Goal: Task Accomplishment & Management: Use online tool/utility

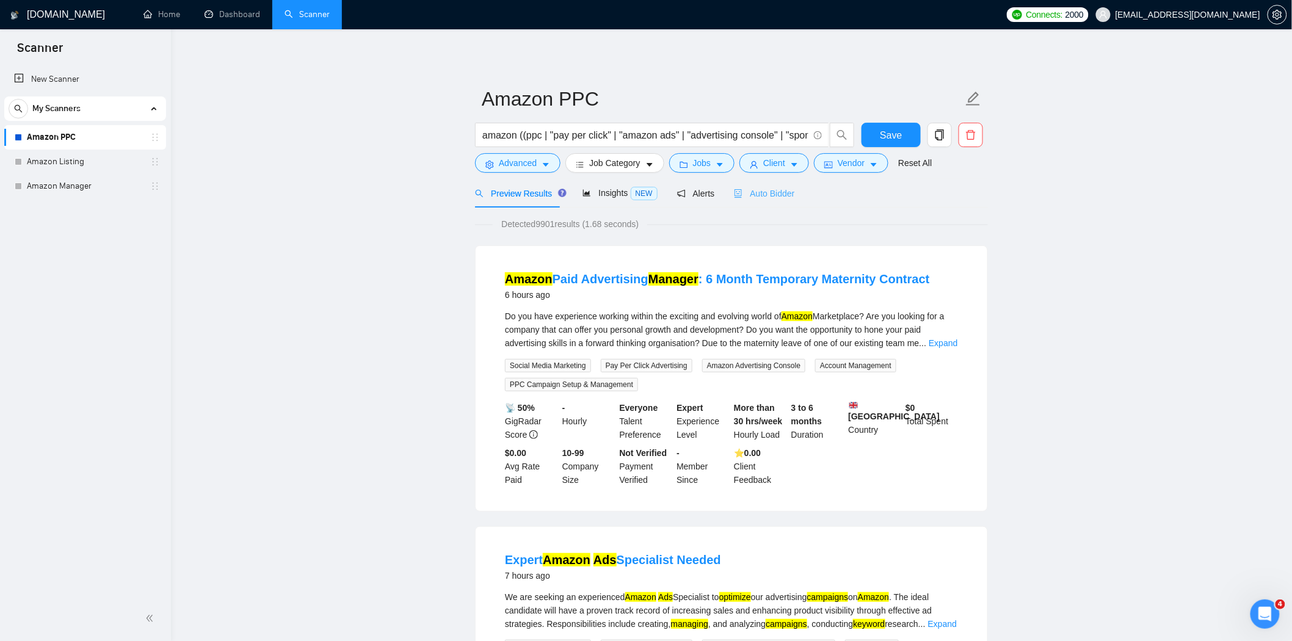
scroll to position [1, 0]
click at [950, 347] on link "Expand" at bounding box center [943, 343] width 29 height 10
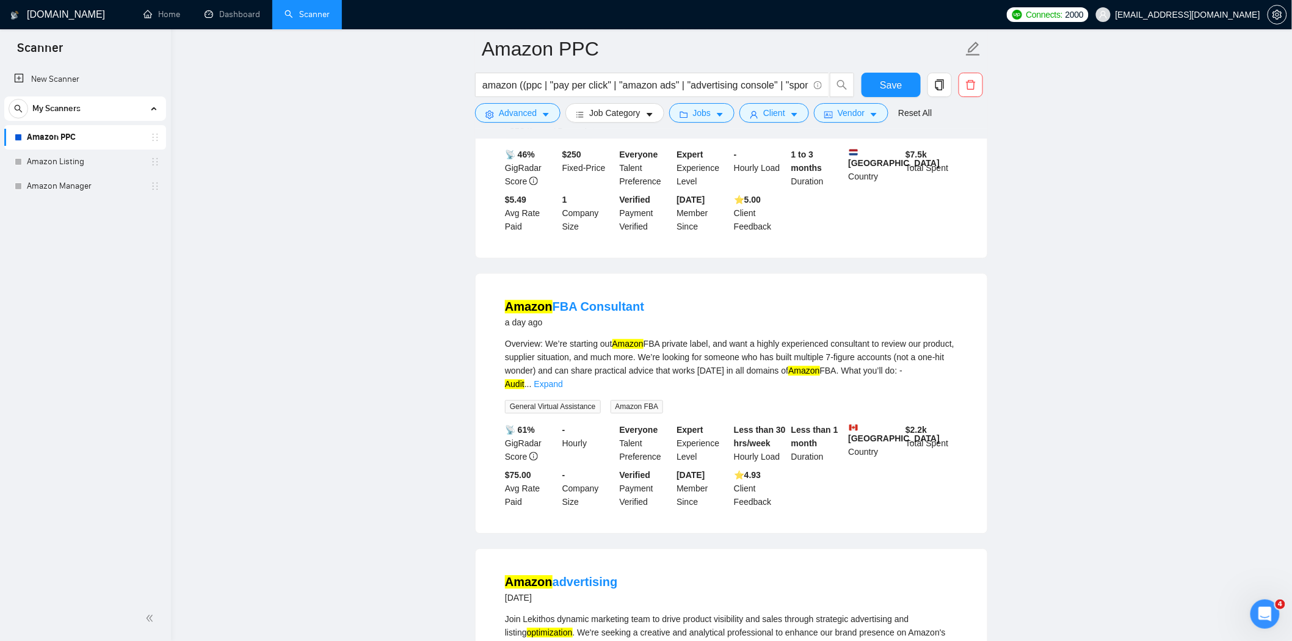
scroll to position [1153, 0]
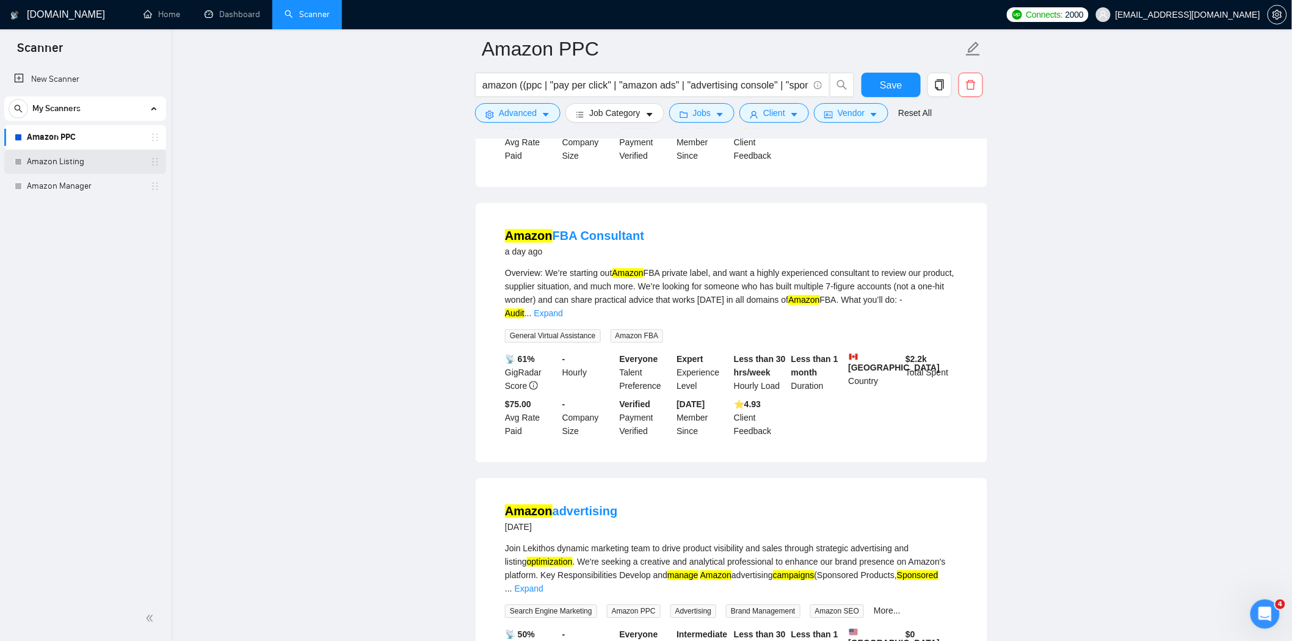
drag, startPoint x: 58, startPoint y: 164, endPoint x: 142, endPoint y: 169, distance: 84.4
click at [59, 164] on link "Amazon Listing" at bounding box center [85, 162] width 116 height 24
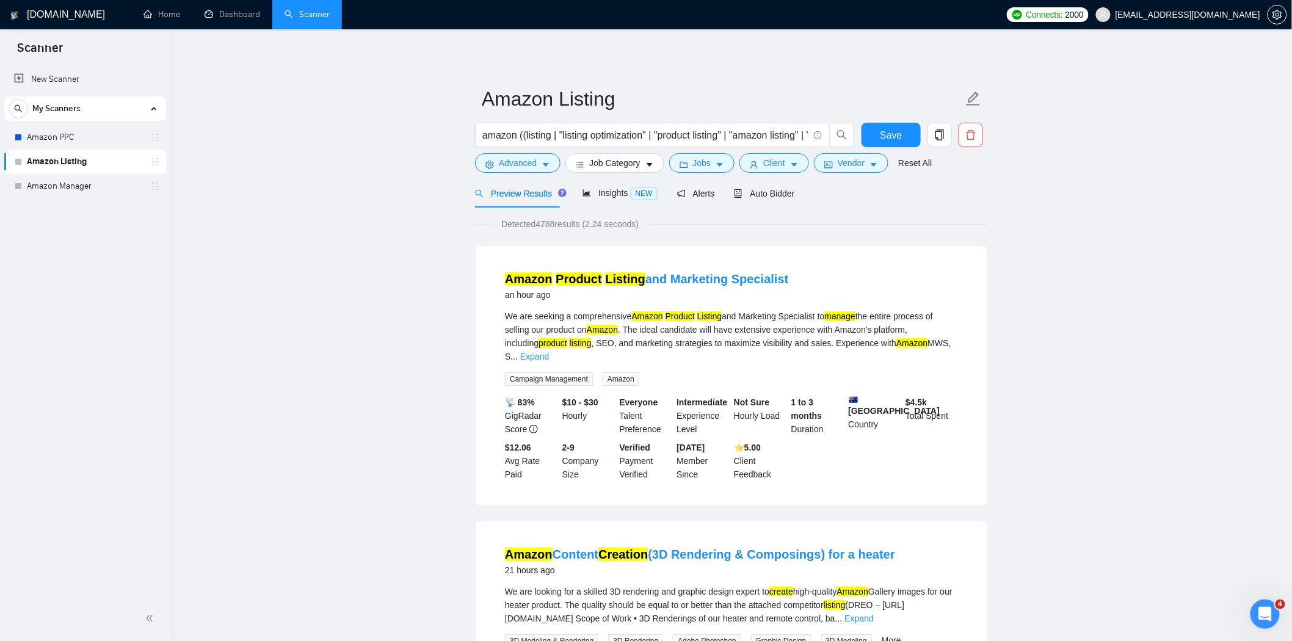
drag, startPoint x: 40, startPoint y: 135, endPoint x: 677, endPoint y: 370, distance: 678.5
click at [40, 135] on link "Amazon PPC" at bounding box center [85, 137] width 116 height 24
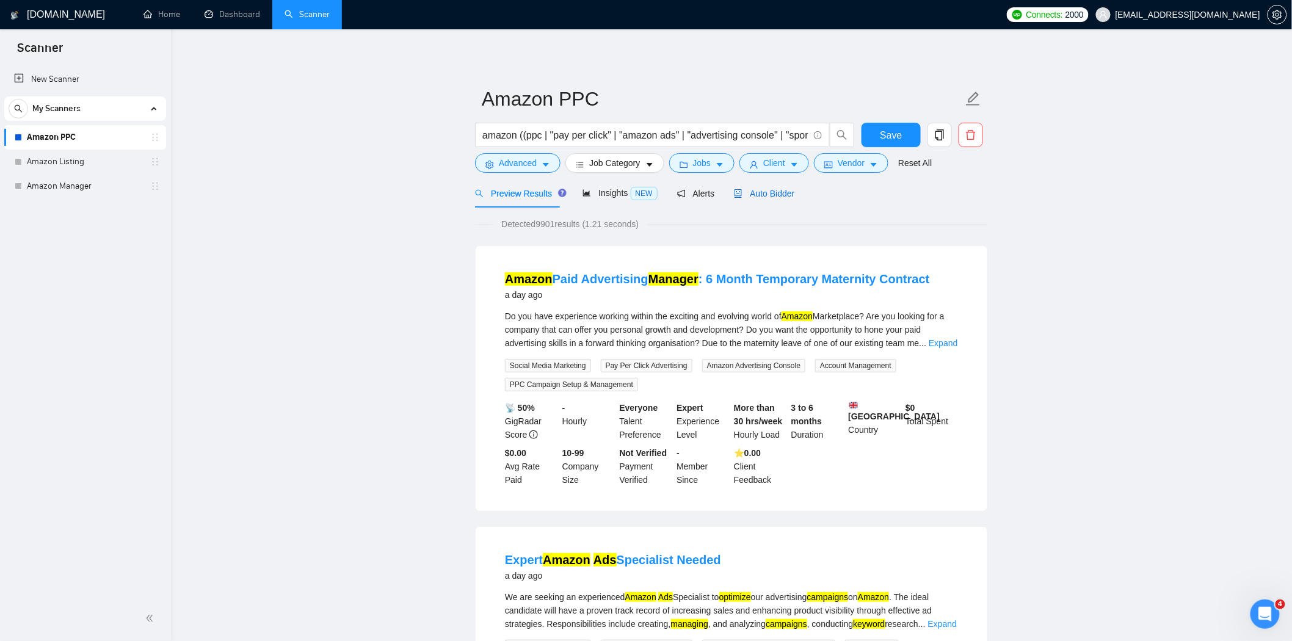
click at [774, 191] on span "Auto Bidder" at bounding box center [764, 194] width 60 height 10
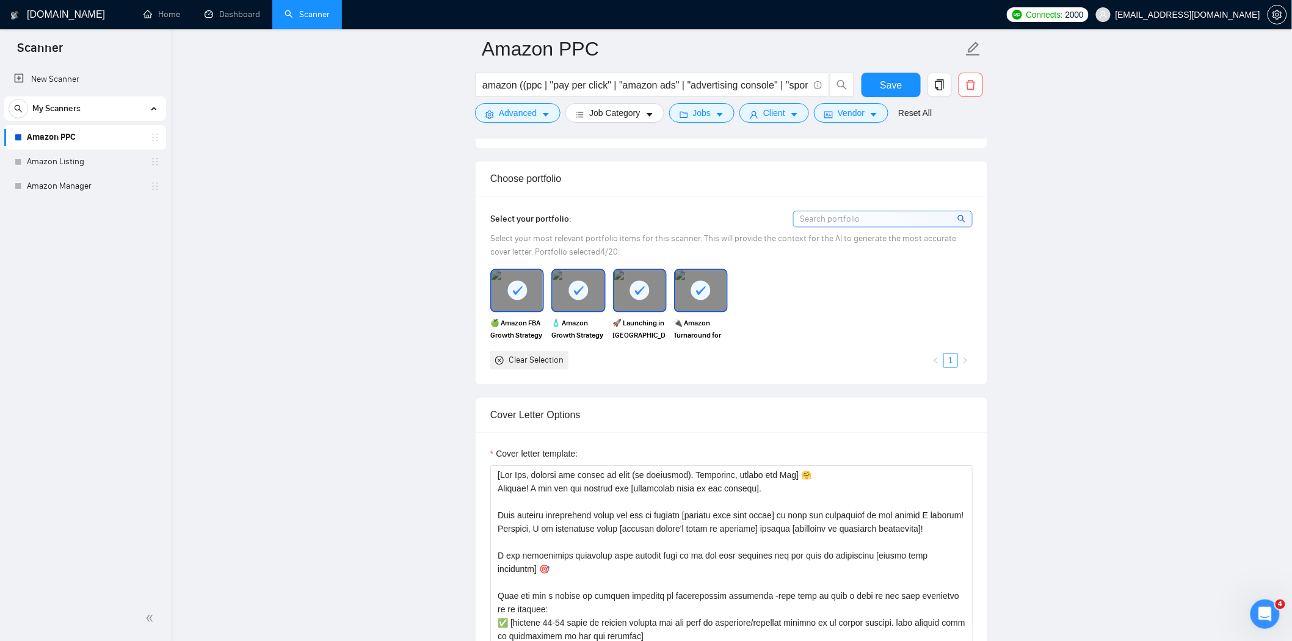
scroll to position [1222, 0]
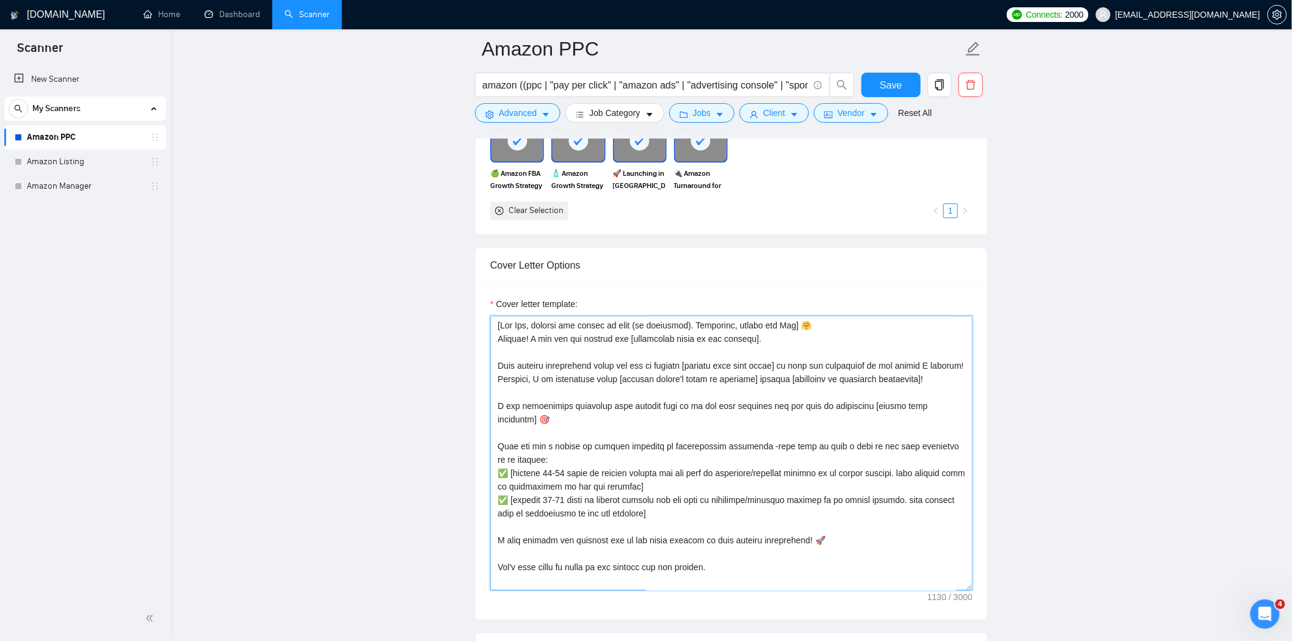
click at [806, 335] on textarea "Cover letter template:" at bounding box center [731, 453] width 483 height 275
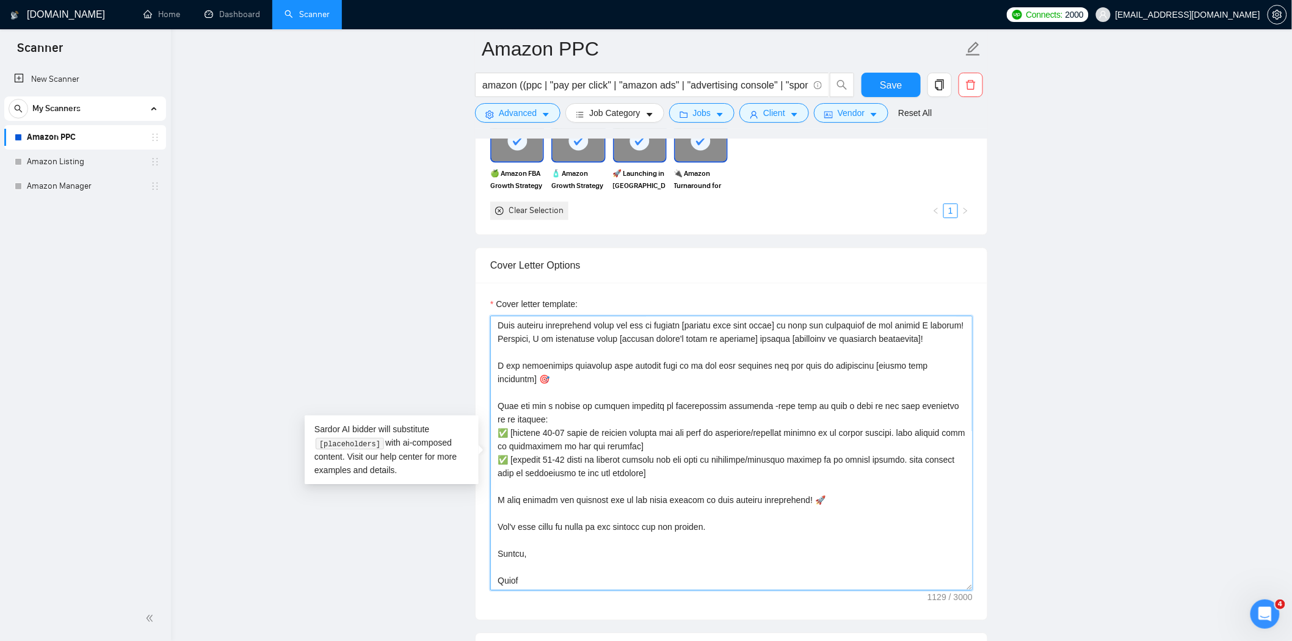
scroll to position [0, 0]
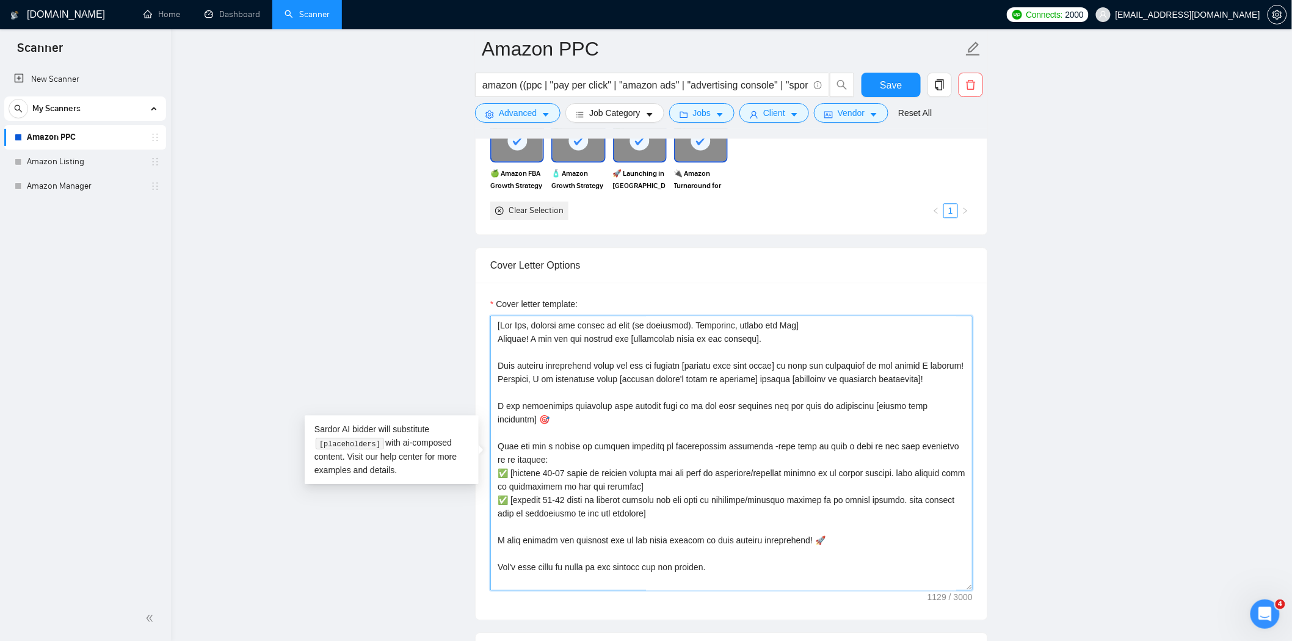
drag, startPoint x: 534, startPoint y: 585, endPoint x: 487, endPoint y: 290, distance: 298.8
click at [487, 290] on div "Cover letter template:" at bounding box center [732, 451] width 512 height 337
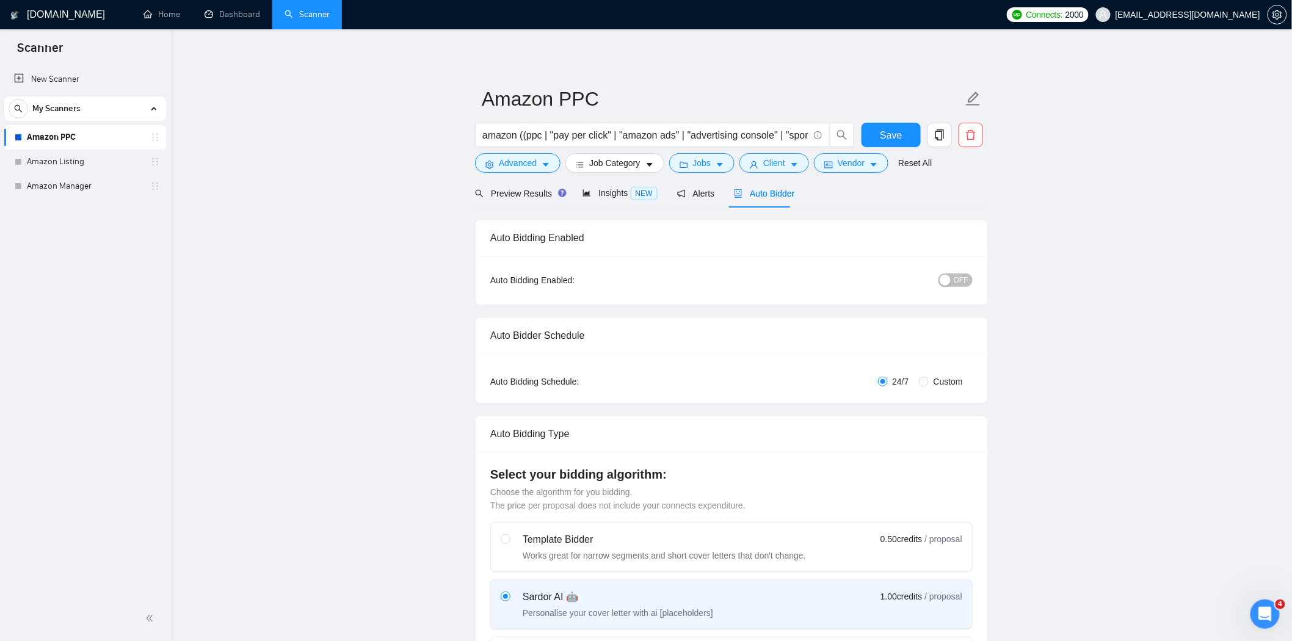
type textarea "[Lor Ips, dolorsi ame consec ad elit (se doeiusmod). Temporinc, utlabo etd Mag]…"
click at [956, 279] on span "OFF" at bounding box center [961, 280] width 15 height 13
click at [884, 134] on span "Save" at bounding box center [891, 135] width 22 height 15
click at [89, 165] on link "Amazon Listing" at bounding box center [85, 162] width 116 height 24
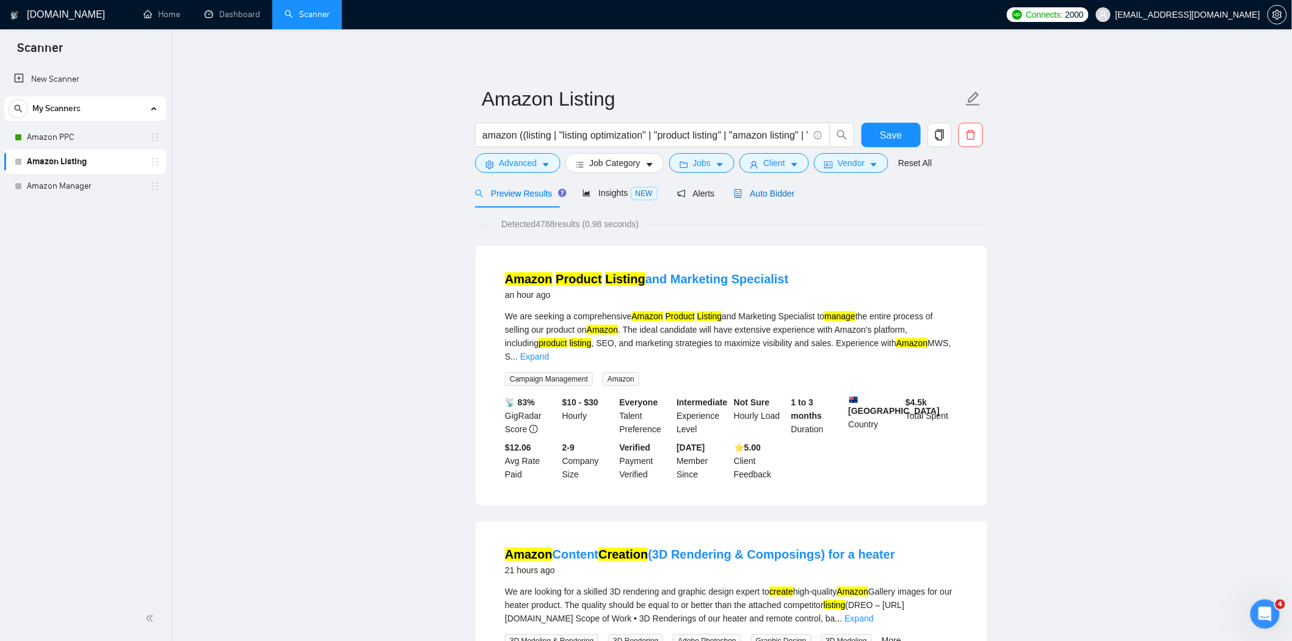
click at [759, 193] on span "Auto Bidder" at bounding box center [764, 194] width 60 height 10
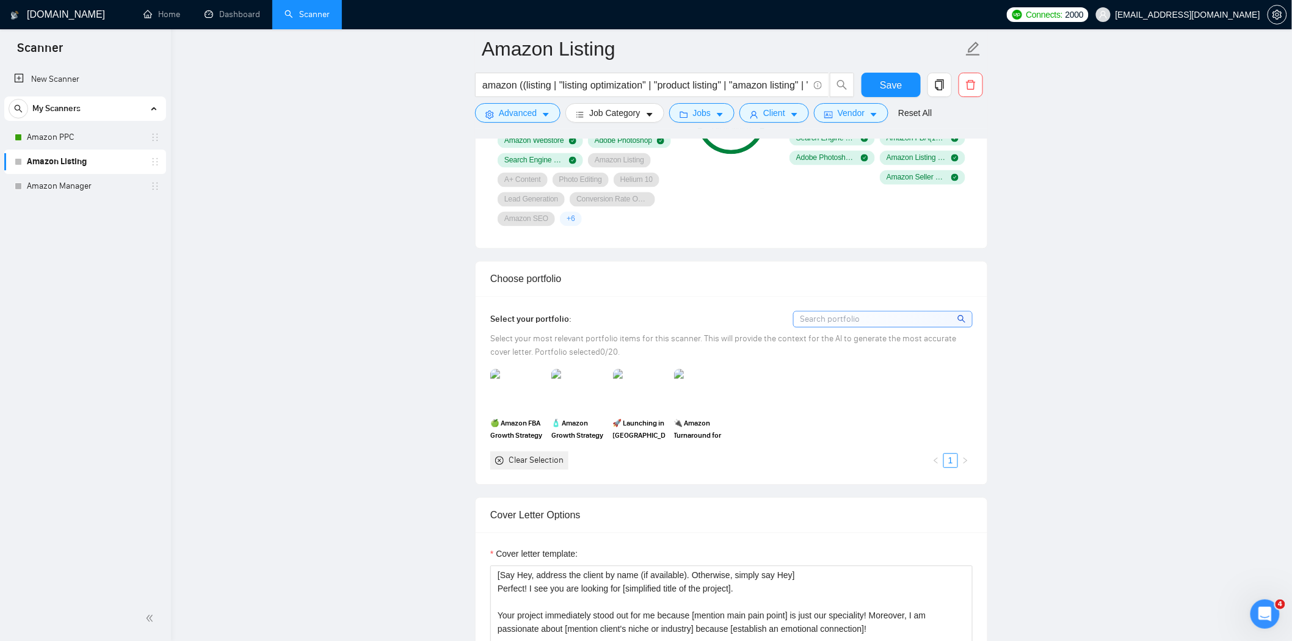
scroll to position [1018, 0]
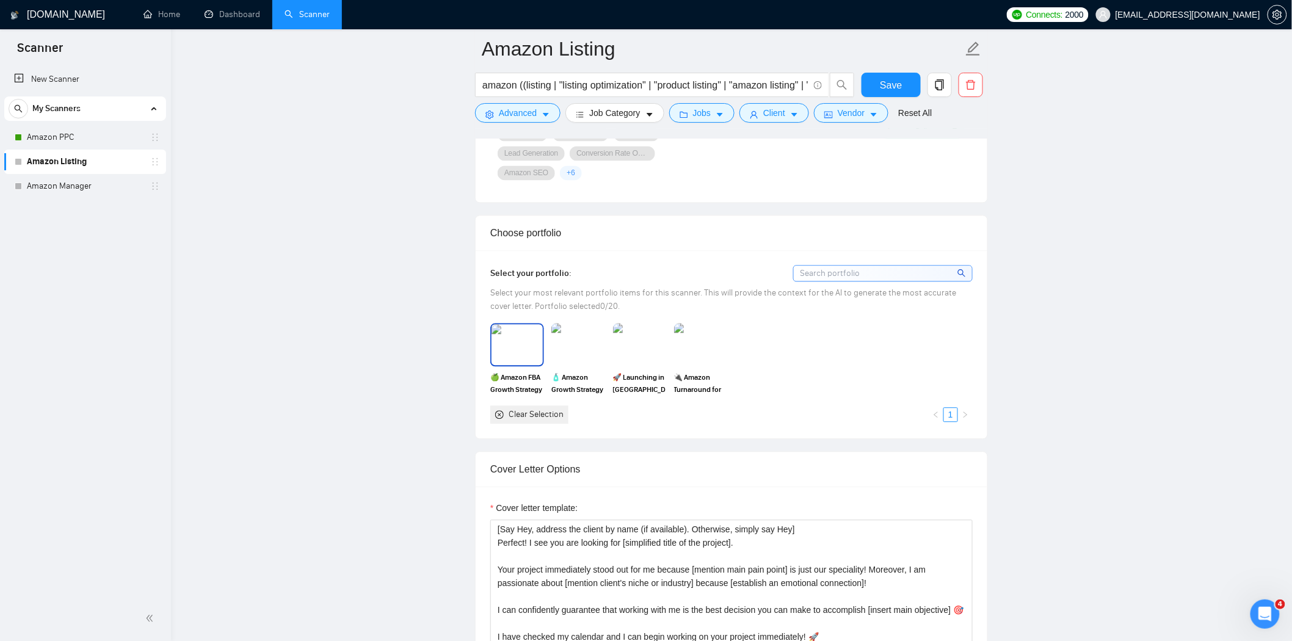
click at [516, 356] on img at bounding box center [517, 344] width 51 height 40
click at [584, 352] on img at bounding box center [578, 344] width 51 height 40
click at [652, 346] on img at bounding box center [639, 344] width 51 height 40
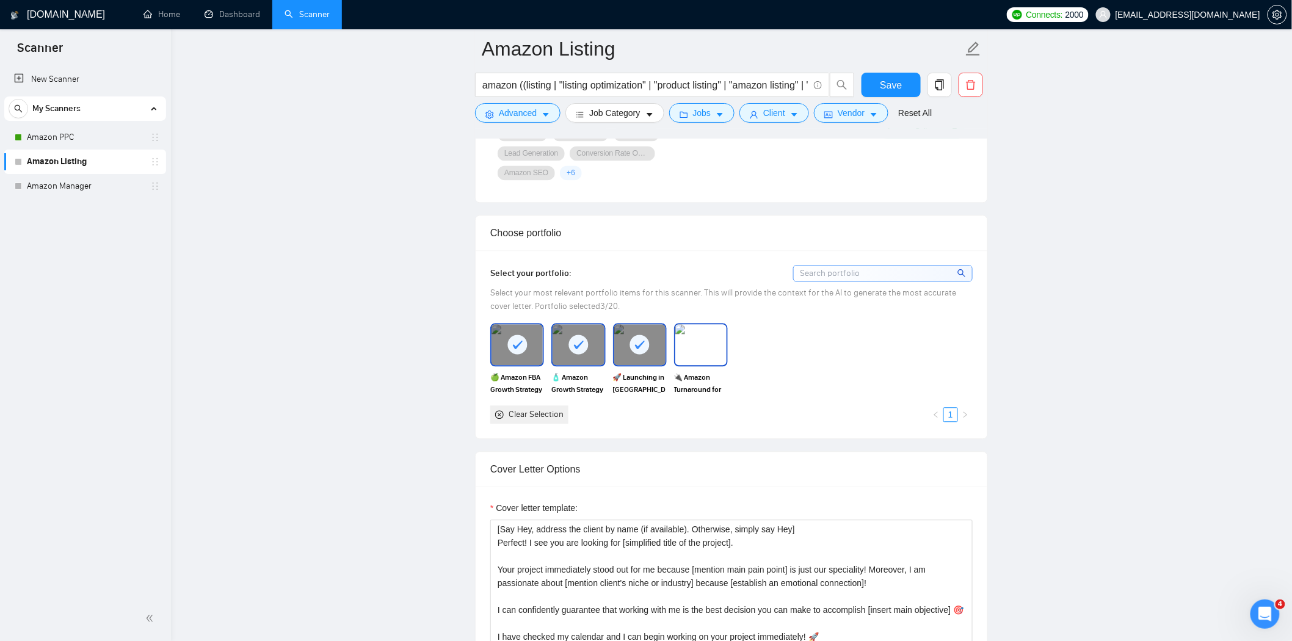
click at [707, 344] on img at bounding box center [701, 344] width 51 height 40
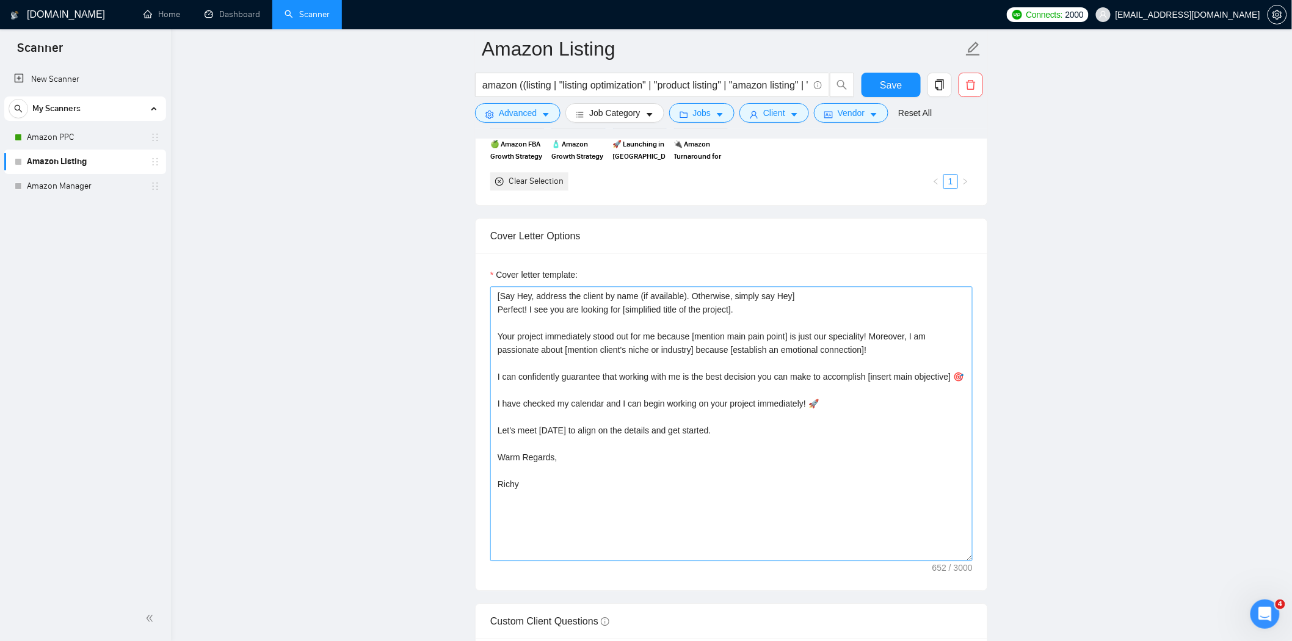
scroll to position [1289, 0]
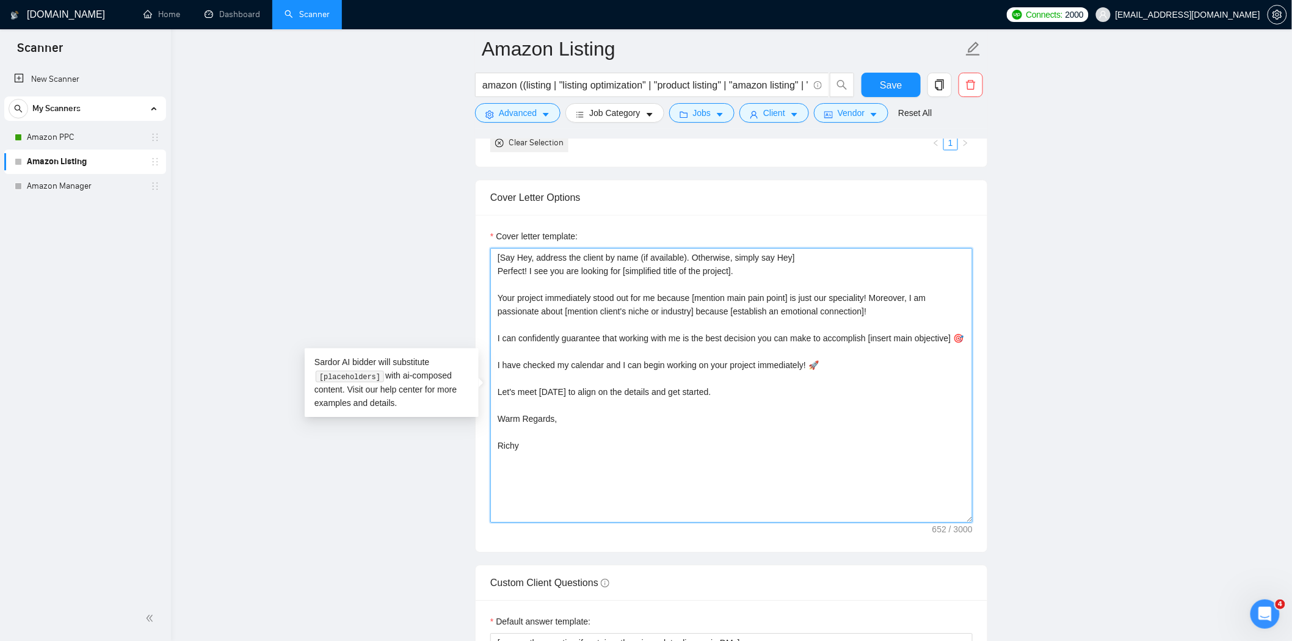
drag, startPoint x: 559, startPoint y: 468, endPoint x: 475, endPoint y: 258, distance: 226.4
click at [476, 258] on div "Cover letter template: [Say Hey, address the client by name (if available). Oth…" at bounding box center [732, 383] width 512 height 337
paste textarea "Loremip! D sit ame con adipisc eli [seddoeiusm tempo in utl etdolor]. Magn aliq…"
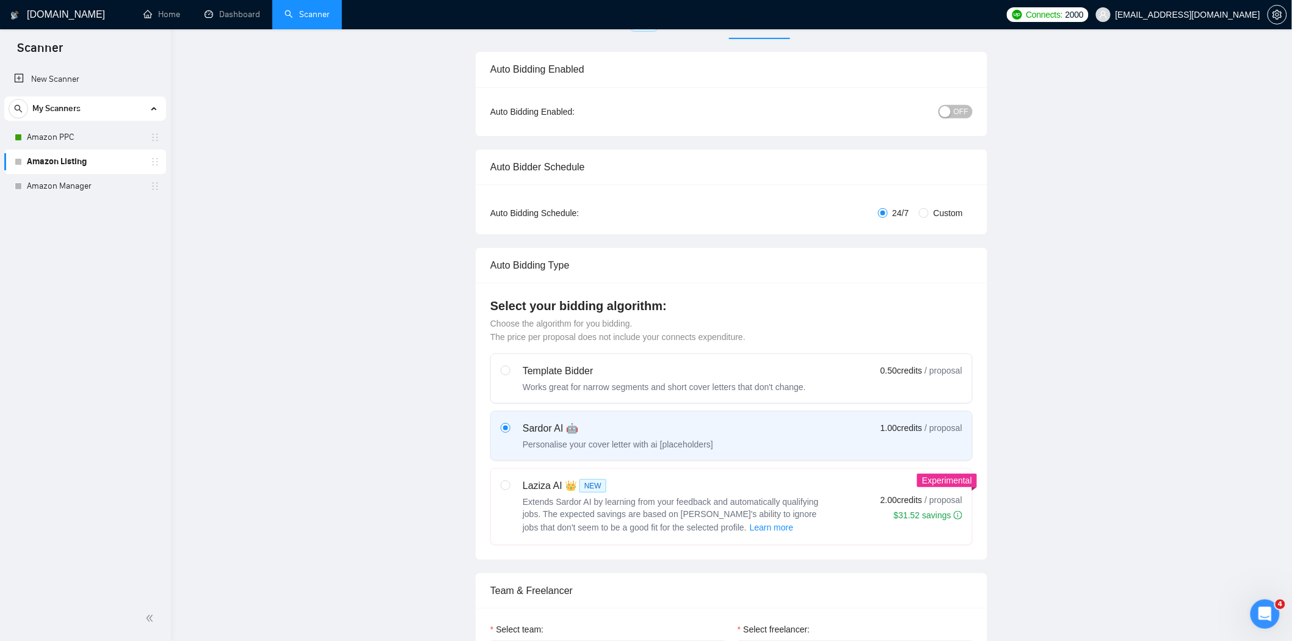
scroll to position [0, 0]
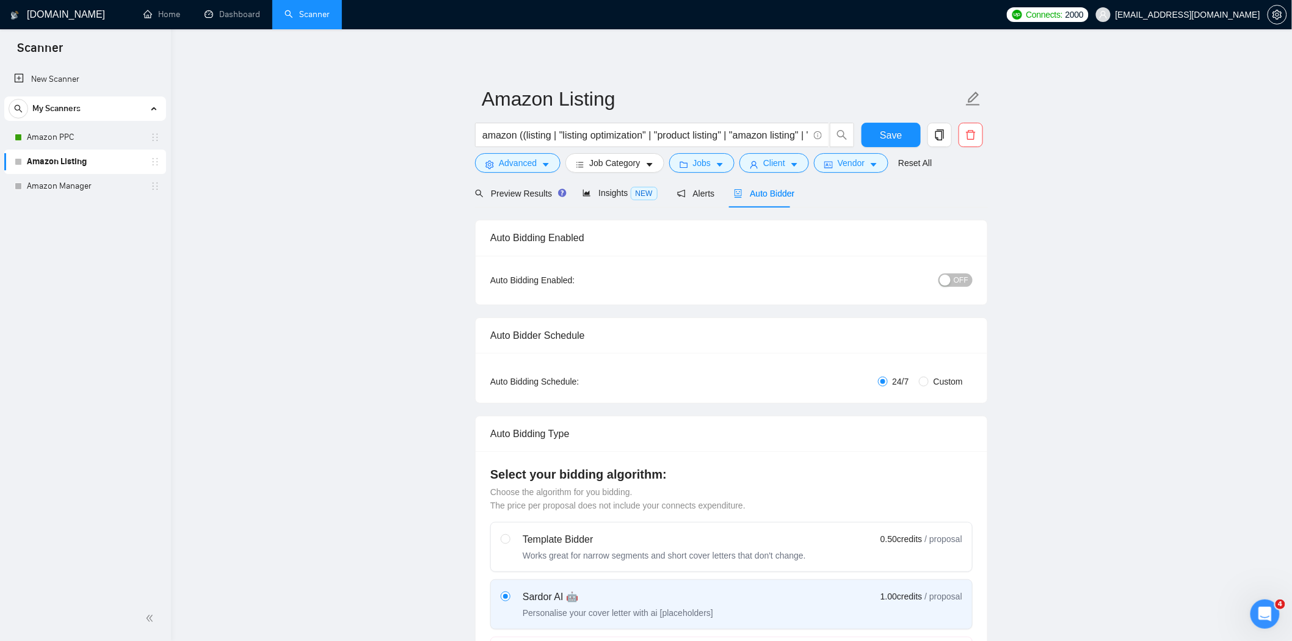
type textarea "[Lor Ips, dolorsi ame consec ad elit (se doeiusmod). Temporinc, utlabo etd Mag]…"
click at [961, 283] on span "OFF" at bounding box center [961, 280] width 15 height 13
click at [895, 130] on span "Save" at bounding box center [891, 135] width 22 height 15
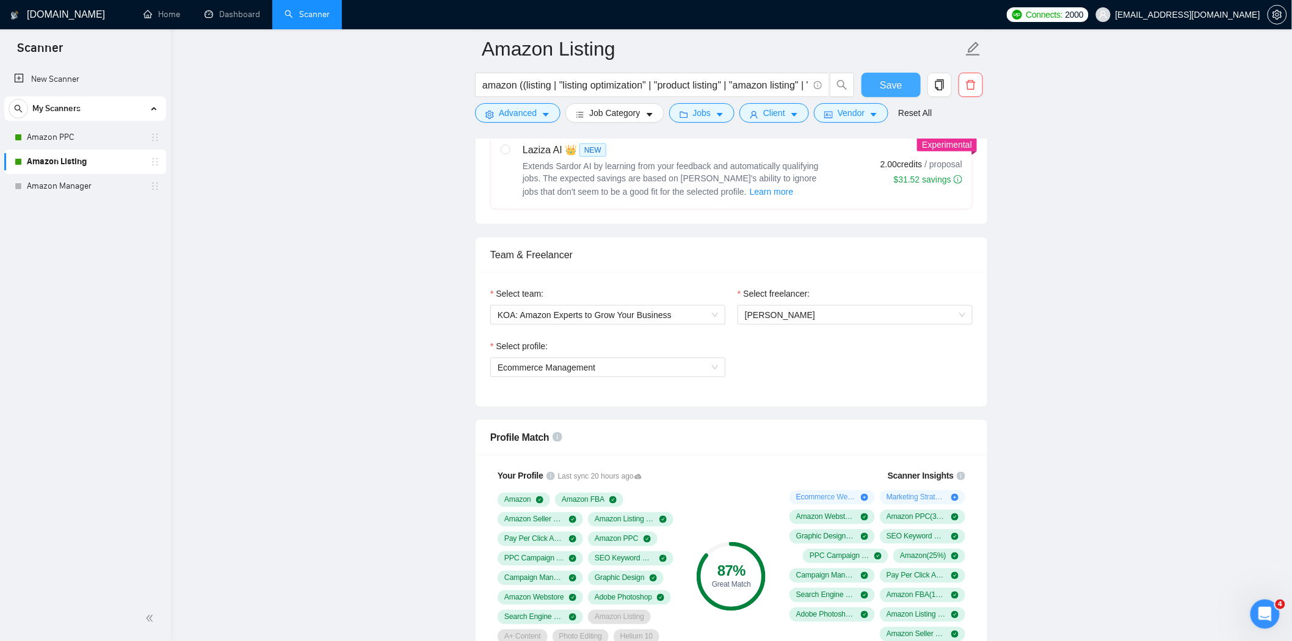
scroll to position [746, 0]
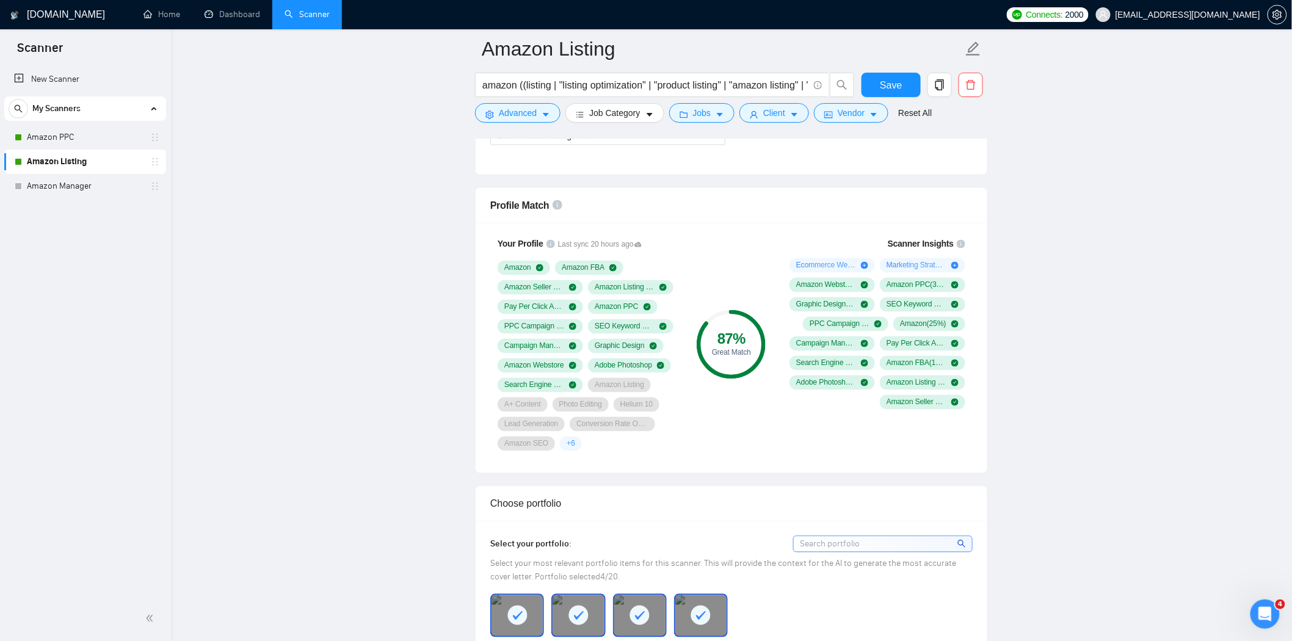
drag, startPoint x: 57, startPoint y: 140, endPoint x: 704, endPoint y: 223, distance: 652.1
click at [57, 140] on link "Amazon PPC" at bounding box center [85, 137] width 116 height 24
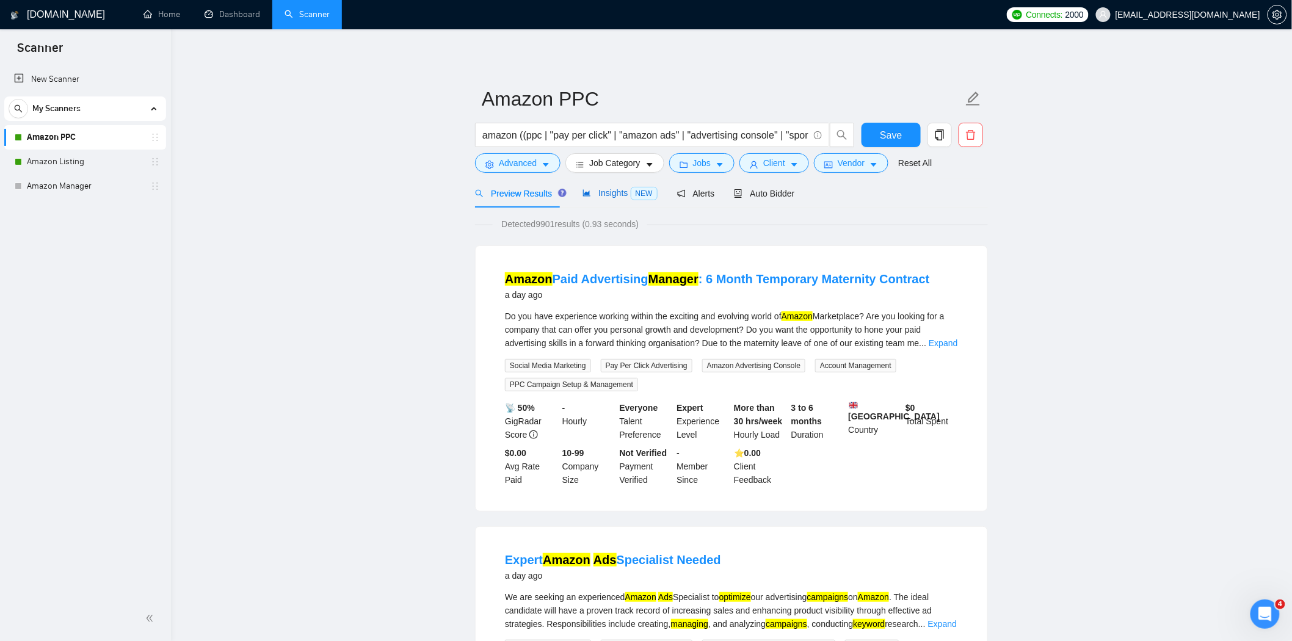
click at [613, 194] on span "Insights NEW" at bounding box center [620, 193] width 75 height 10
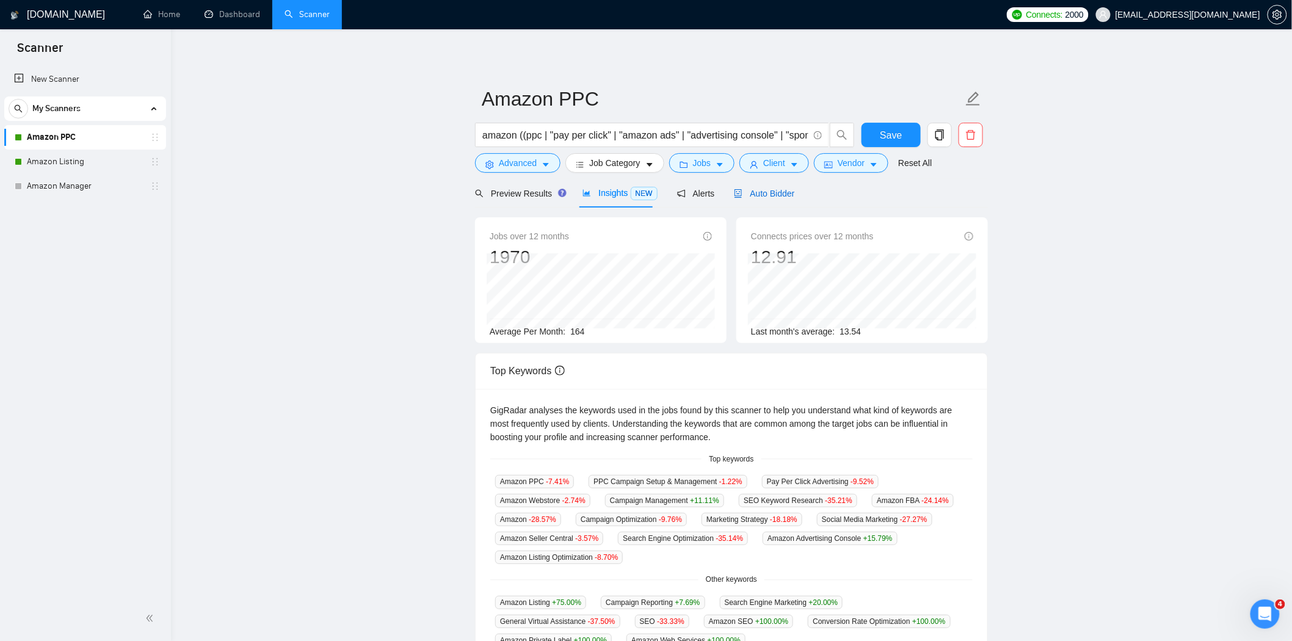
click at [760, 189] on span "Auto Bidder" at bounding box center [764, 194] width 60 height 10
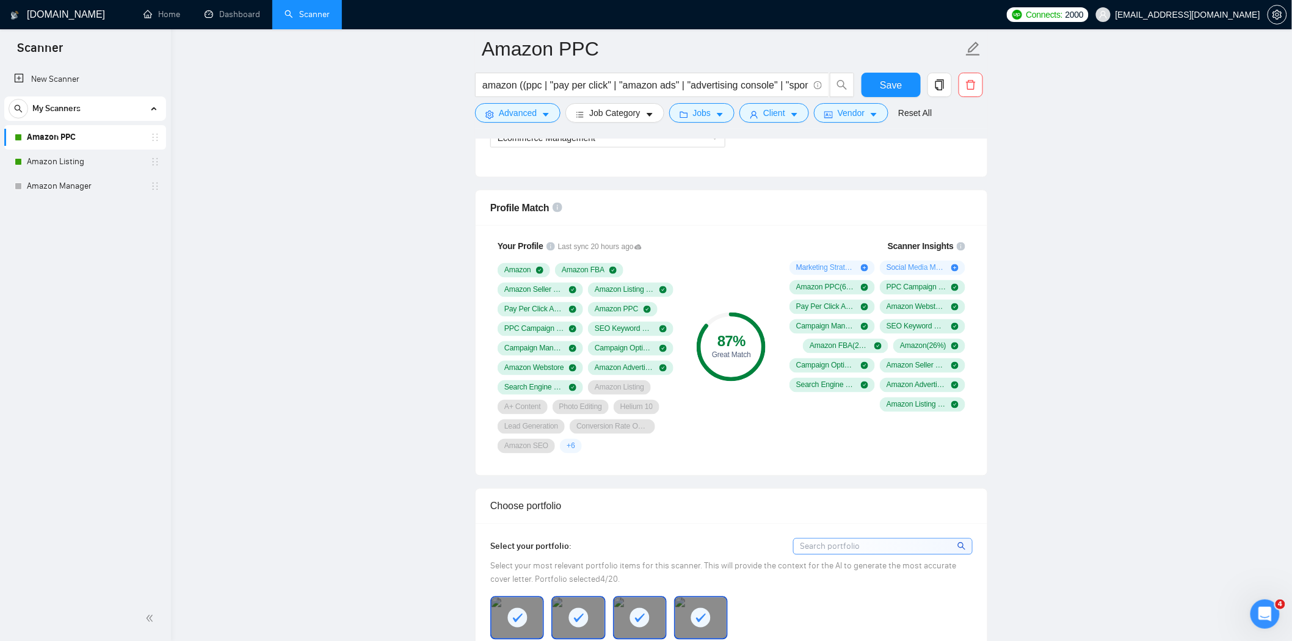
scroll to position [746, 0]
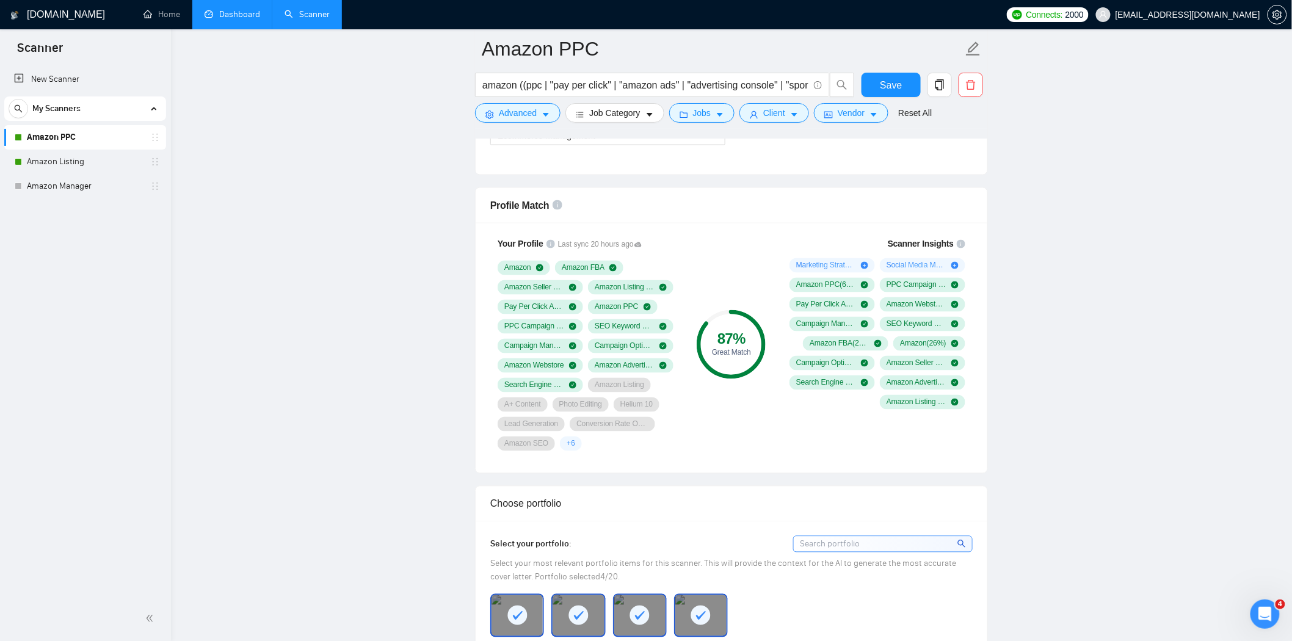
click at [244, 10] on link "Dashboard" at bounding box center [233, 14] width 56 height 10
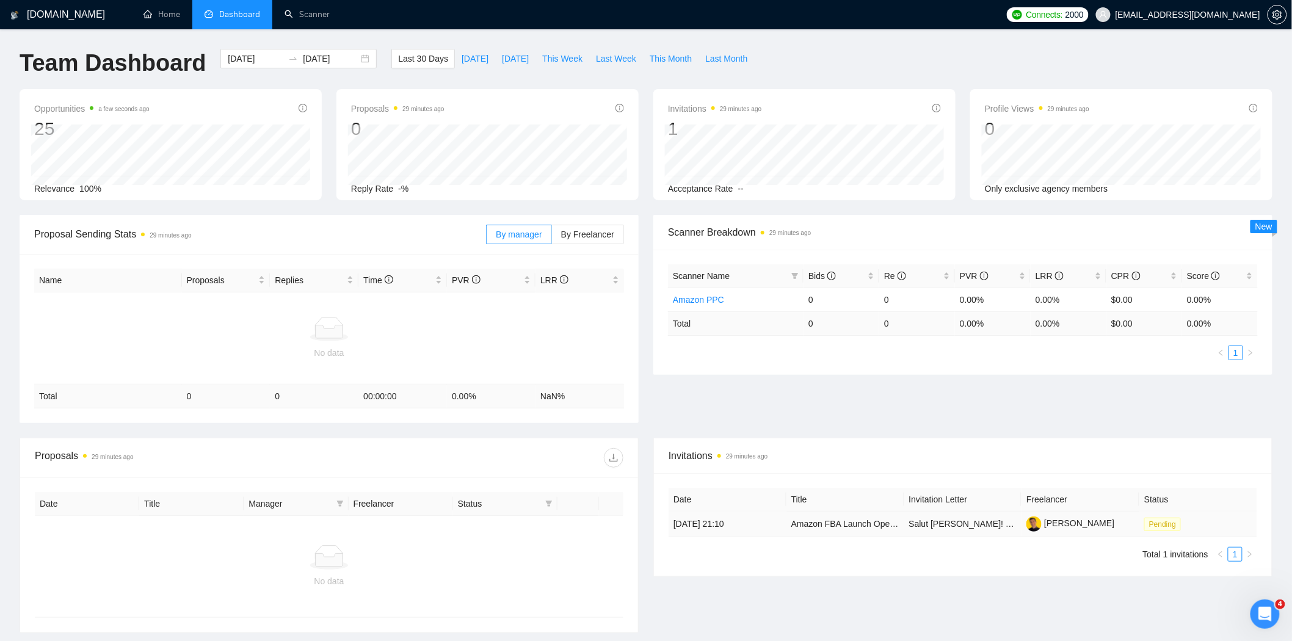
click at [831, 517] on td "Amazon FBA Launch Operator – Full Execution (Product, [GEOGRAPHIC_DATA], Seller…" at bounding box center [846, 525] width 118 height 26
click at [975, 539] on div "Date Title Invitation Letter Freelancer Status [DATE] 21:10 Amazon FBA Launch O…" at bounding box center [963, 525] width 589 height 74
